Goal: Task Accomplishment & Management: Manage account settings

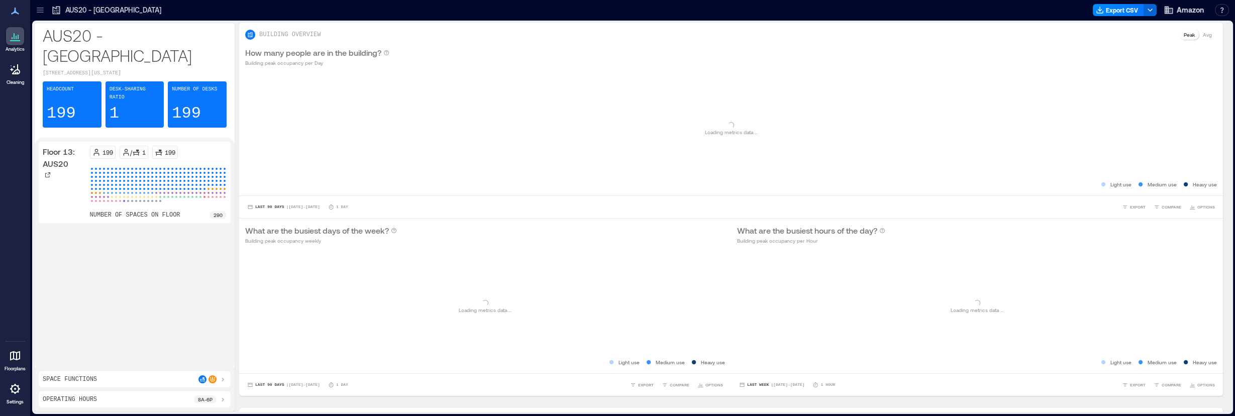
click at [13, 390] on icon at bounding box center [15, 389] width 12 height 12
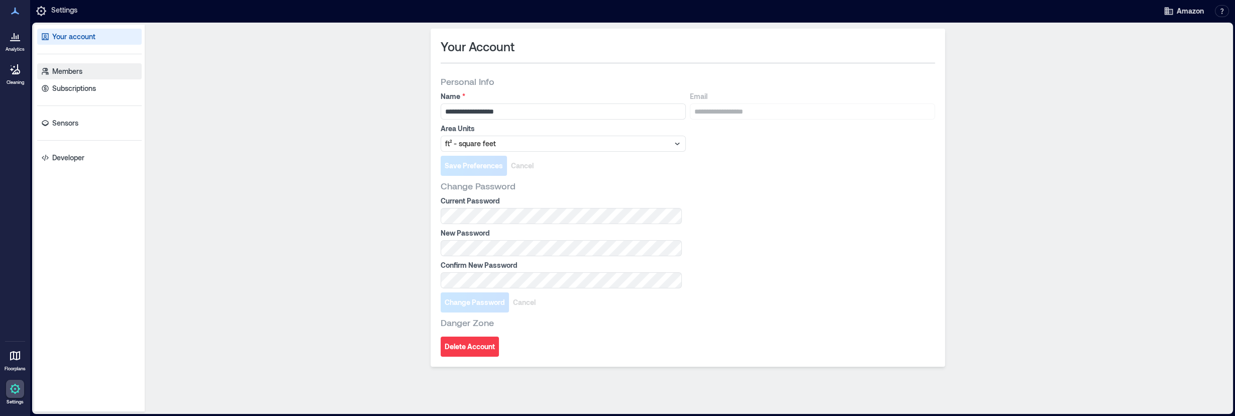
click at [64, 68] on p "Members" at bounding box center [67, 71] width 30 height 10
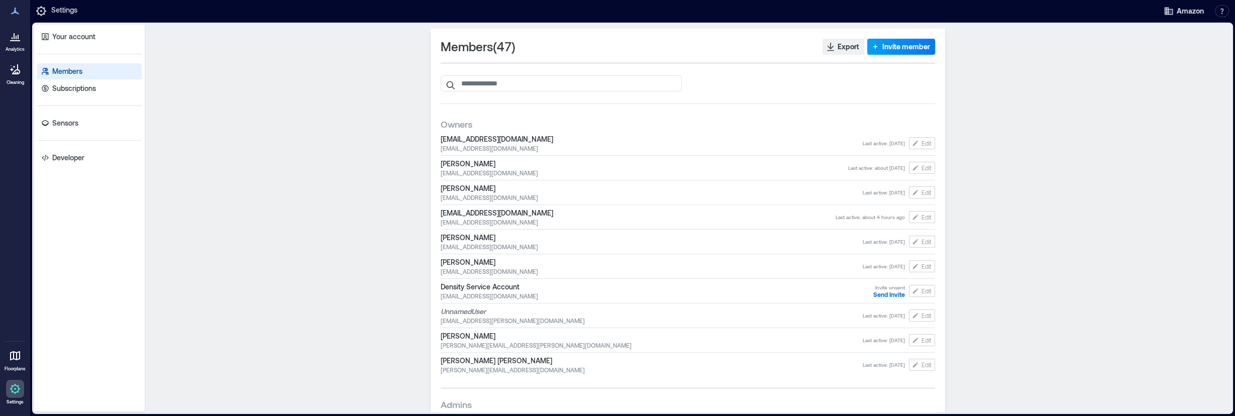
click at [902, 41] on button "Invite member" at bounding box center [901, 47] width 68 height 16
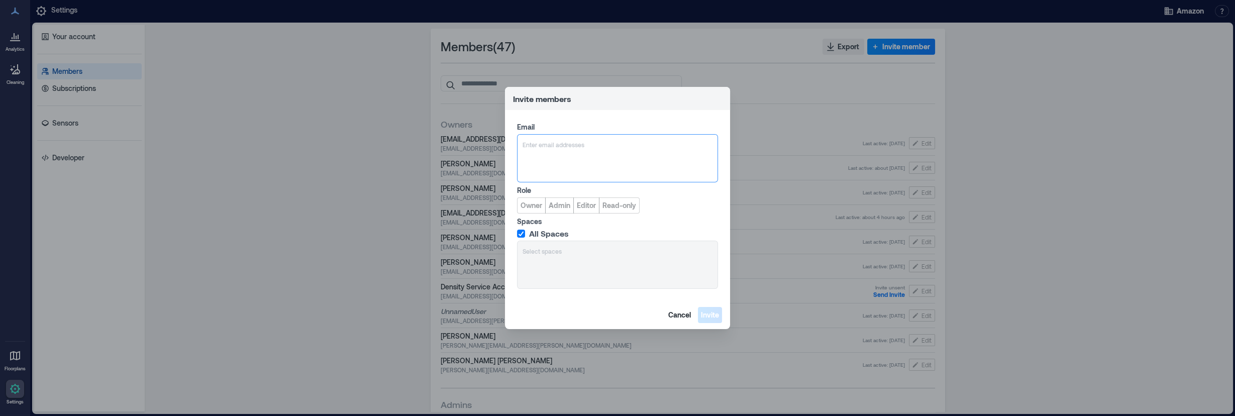
type input "**********"
click at [558, 190] on span "[EMAIL_ADDRESS][DOMAIN_NAME]" at bounding box center [583, 193] width 83 height 8
click at [609, 207] on span "Read-only" at bounding box center [619, 205] width 34 height 10
click at [714, 315] on span "Invite" at bounding box center [710, 315] width 18 height 10
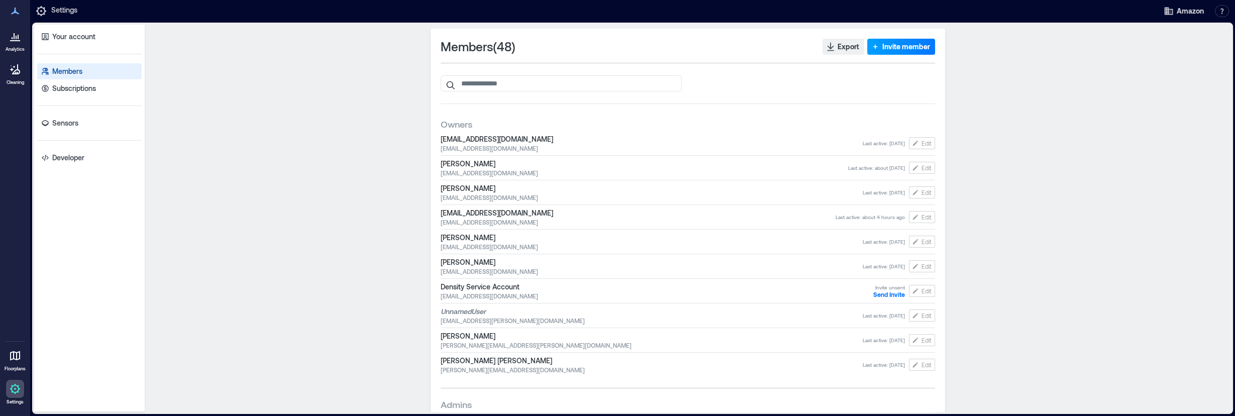
click at [894, 44] on span "Invite member" at bounding box center [906, 47] width 48 height 10
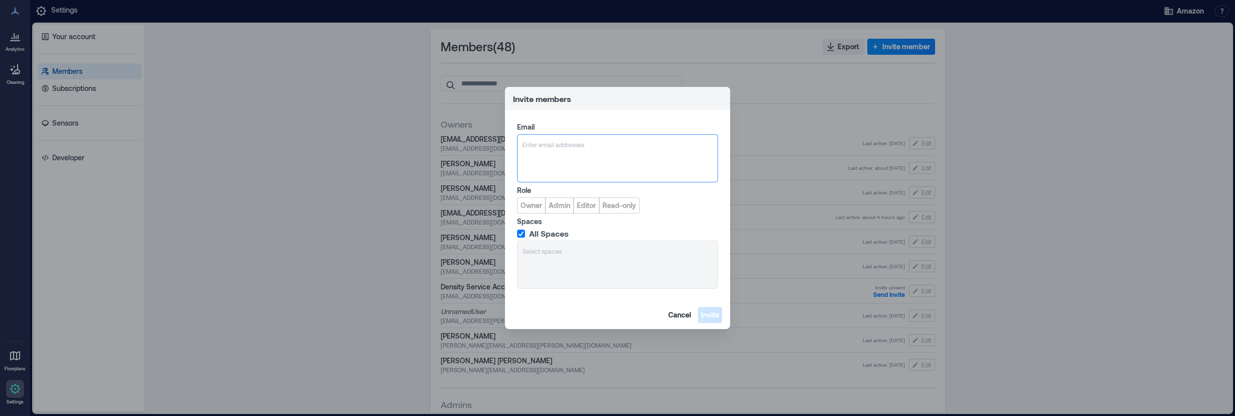
type input "**********"
click at [569, 189] on span "[EMAIL_ADDRESS][DOMAIN_NAME]" at bounding box center [583, 193] width 83 height 8
click at [591, 206] on span "Editor" at bounding box center [586, 205] width 19 height 10
click at [614, 206] on span "Read-only" at bounding box center [619, 205] width 34 height 10
click at [715, 315] on span "Invite" at bounding box center [710, 315] width 18 height 10
